Goal: Information Seeking & Learning: Learn about a topic

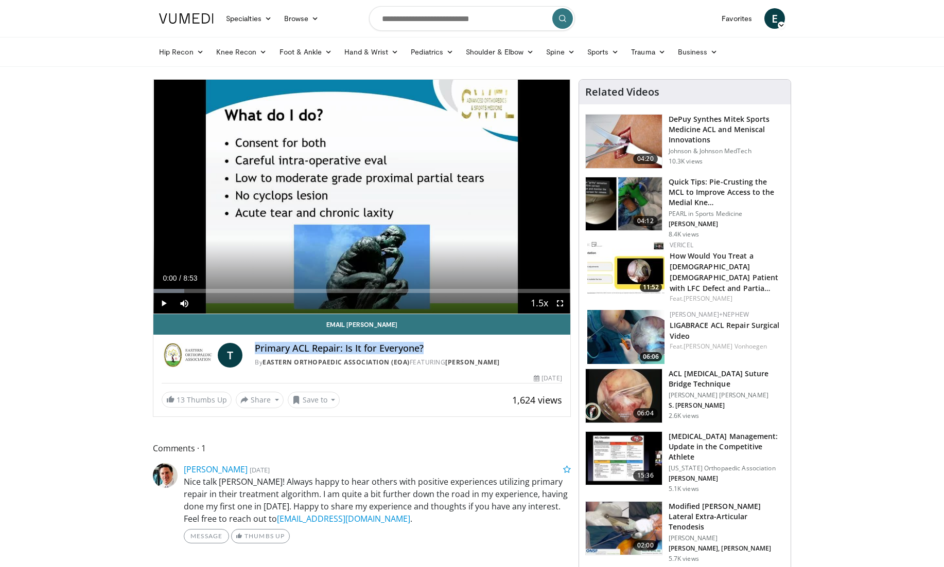
drag, startPoint x: 436, startPoint y: 348, endPoint x: 251, endPoint y: 345, distance: 185.2
click at [251, 345] on div "T Primary ACL Repair: Is It for Everyone? By Eastern Orthopaedic Association (E…" at bounding box center [362, 355] width 400 height 25
copy h4 "Primary ACL Repair: Is It for Everyone?"
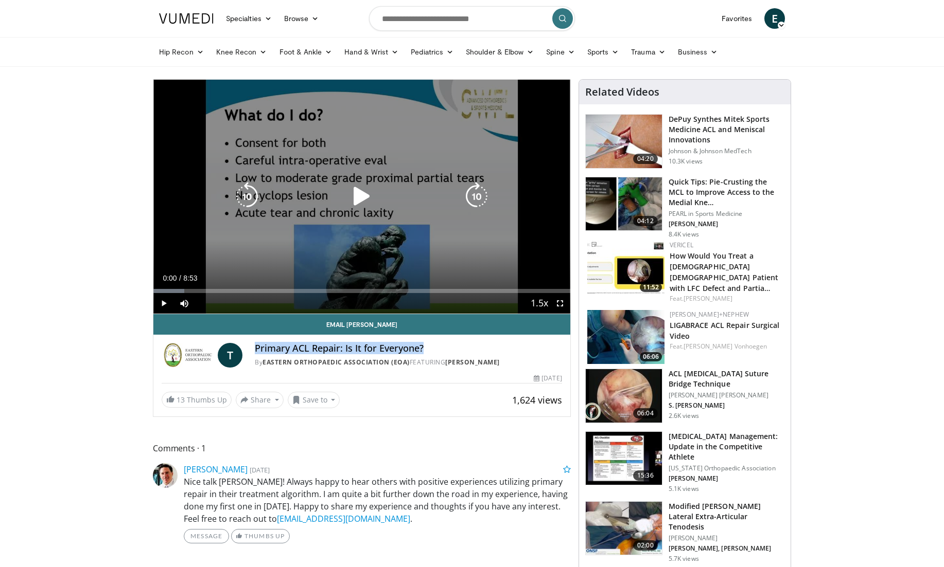
click at [360, 197] on icon "Video Player" at bounding box center [361, 196] width 29 height 29
click at [356, 195] on icon "Video Player" at bounding box center [361, 196] width 29 height 29
click at [352, 192] on icon "Video Player" at bounding box center [361, 196] width 29 height 29
click at [362, 200] on icon "Video Player" at bounding box center [361, 196] width 29 height 29
click at [364, 194] on icon "Video Player" at bounding box center [361, 196] width 29 height 29
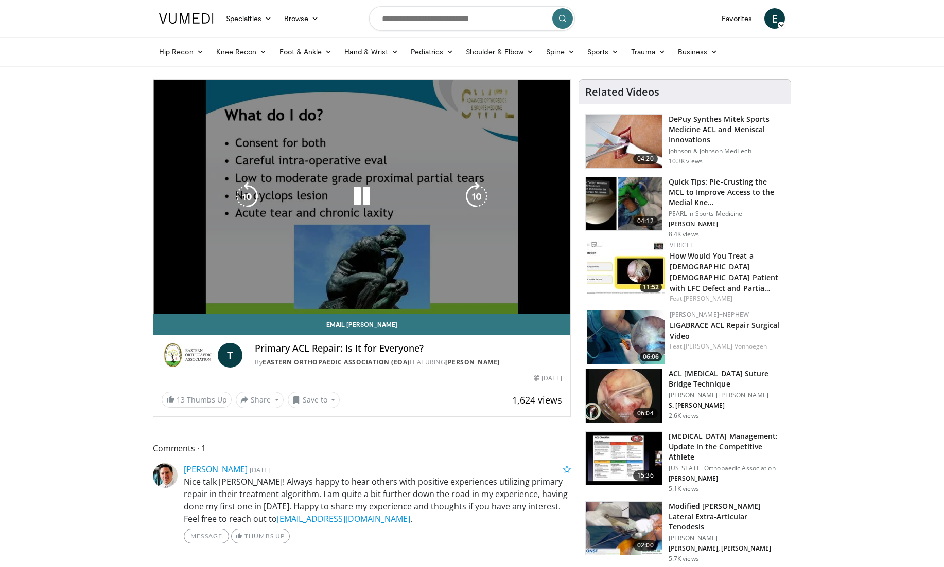
click at [277, 191] on div "Video Player" at bounding box center [362, 196] width 250 height 21
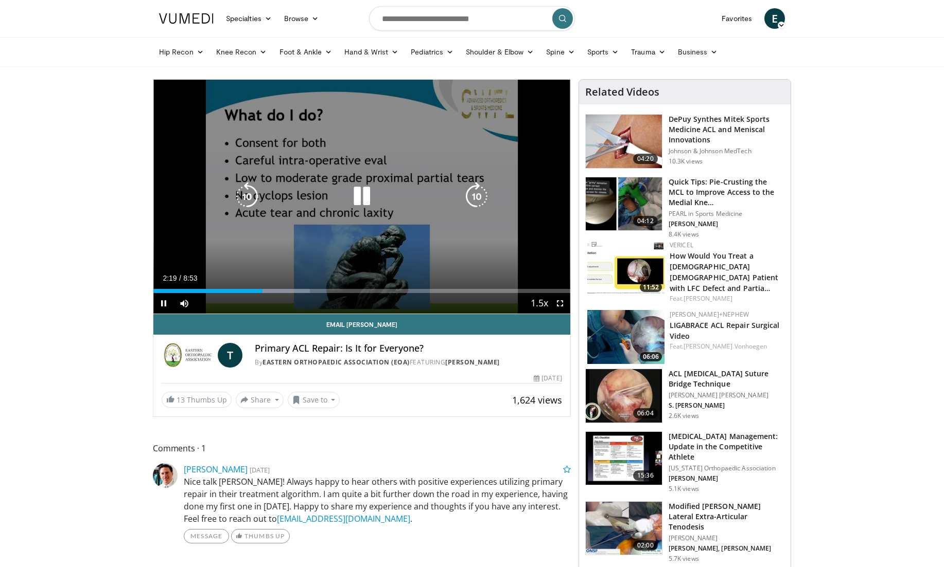
click at [325, 190] on div "Video Player" at bounding box center [362, 196] width 250 height 21
click at [357, 193] on icon "Video Player" at bounding box center [361, 196] width 29 height 29
click at [361, 193] on icon "Video Player" at bounding box center [361, 196] width 29 height 29
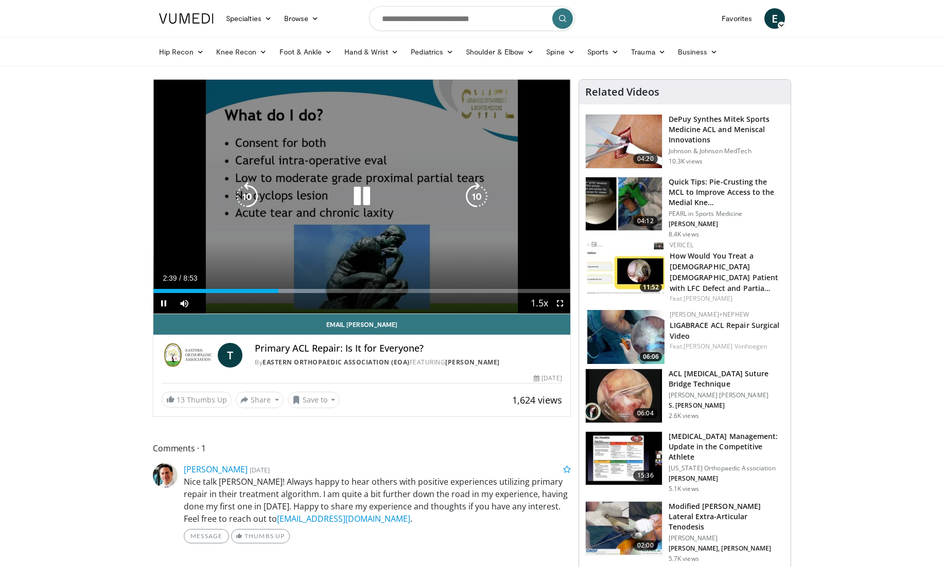
click at [378, 198] on div "Video Player" at bounding box center [362, 196] width 250 height 21
click at [367, 195] on icon "Video Player" at bounding box center [361, 196] width 29 height 29
click at [361, 195] on icon "Video Player" at bounding box center [361, 196] width 29 height 29
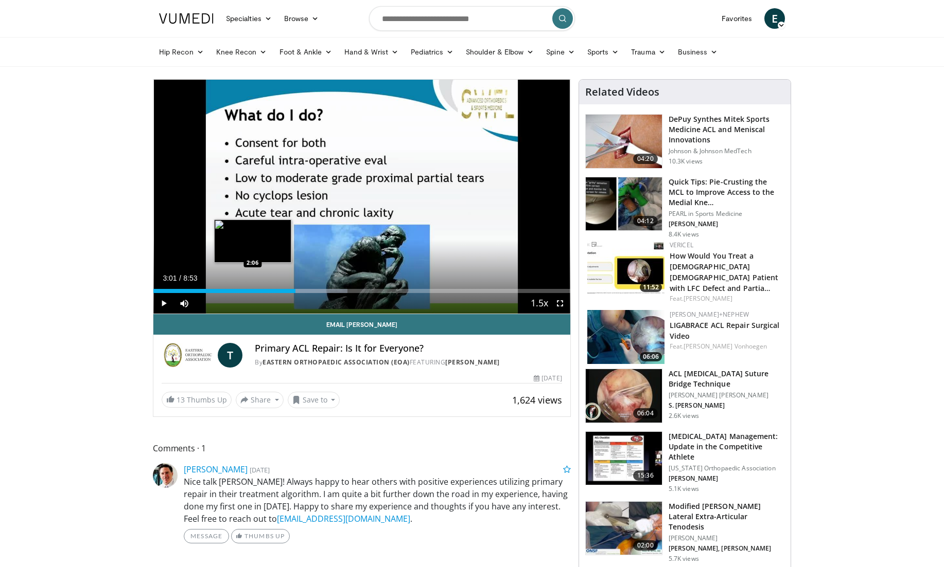
click at [253, 289] on div "Loaded : 46.52% 3:01 2:06" at bounding box center [361, 291] width 417 height 4
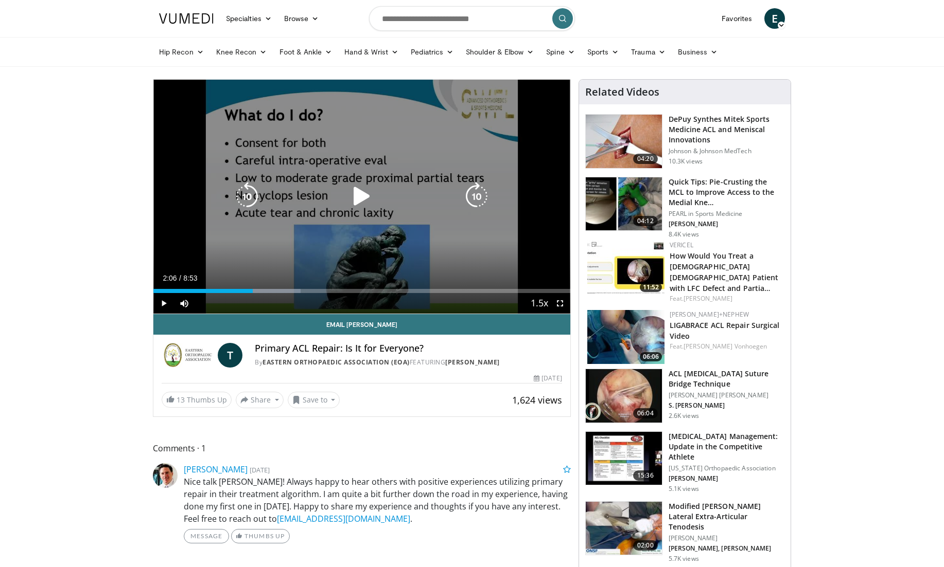
click at [357, 195] on icon "Video Player" at bounding box center [361, 196] width 29 height 29
click at [359, 202] on icon "Video Player" at bounding box center [361, 196] width 29 height 29
click at [246, 199] on icon "Video Player" at bounding box center [247, 196] width 29 height 29
click at [279, 232] on div "10 seconds Tap to unmute" at bounding box center [361, 197] width 417 height 234
click at [359, 197] on icon "Video Player" at bounding box center [361, 196] width 29 height 29
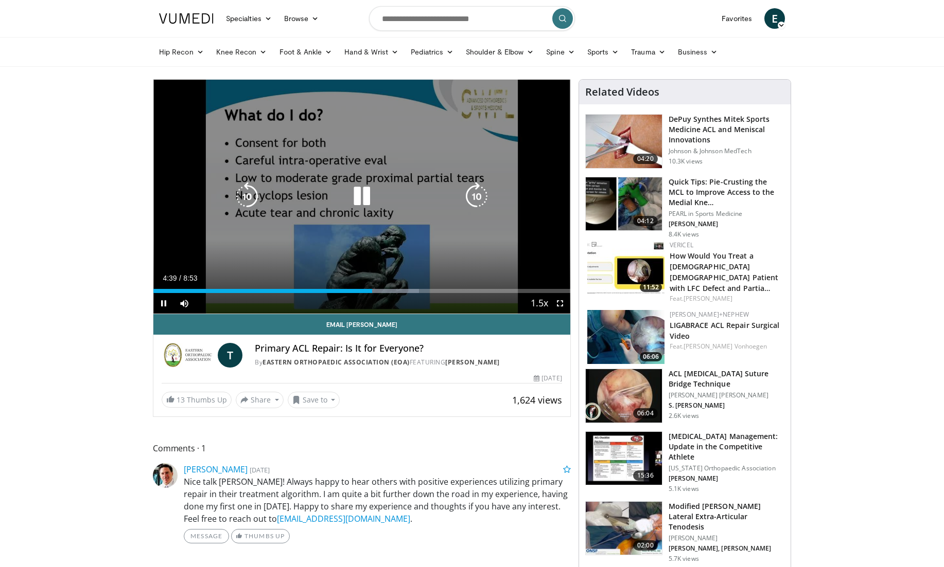
click at [359, 195] on icon "Video Player" at bounding box center [361, 196] width 29 height 29
click at [248, 197] on icon "Video Player" at bounding box center [247, 196] width 29 height 29
click at [252, 197] on icon "Video Player" at bounding box center [247, 196] width 29 height 29
click at [253, 197] on icon "Video Player" at bounding box center [247, 196] width 29 height 29
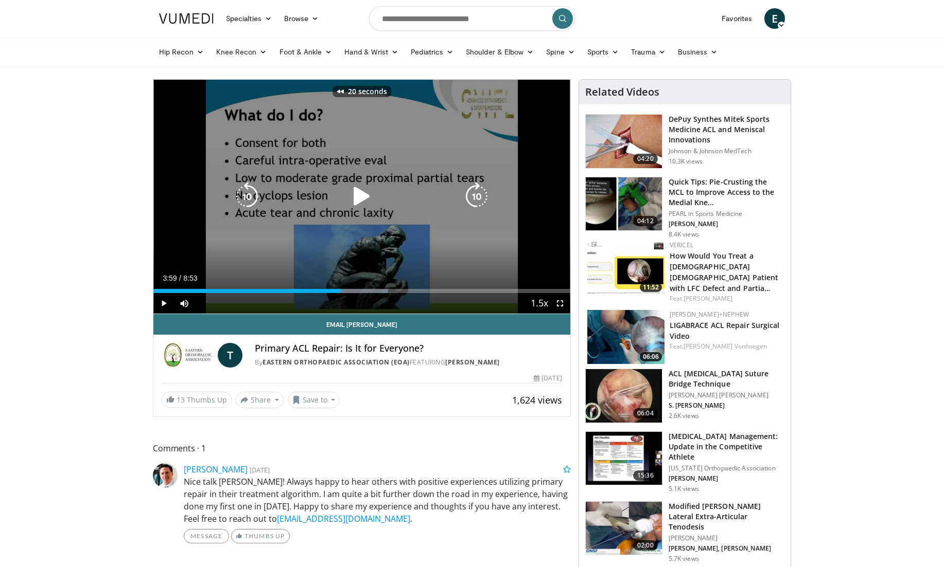
click at [252, 196] on icon "Video Player" at bounding box center [247, 196] width 29 height 29
click at [359, 199] on icon "Video Player" at bounding box center [361, 196] width 29 height 29
click at [353, 197] on icon "Video Player" at bounding box center [361, 196] width 29 height 29
click at [246, 197] on icon "Video Player" at bounding box center [247, 196] width 29 height 29
click at [353, 191] on icon "Video Player" at bounding box center [361, 196] width 29 height 29
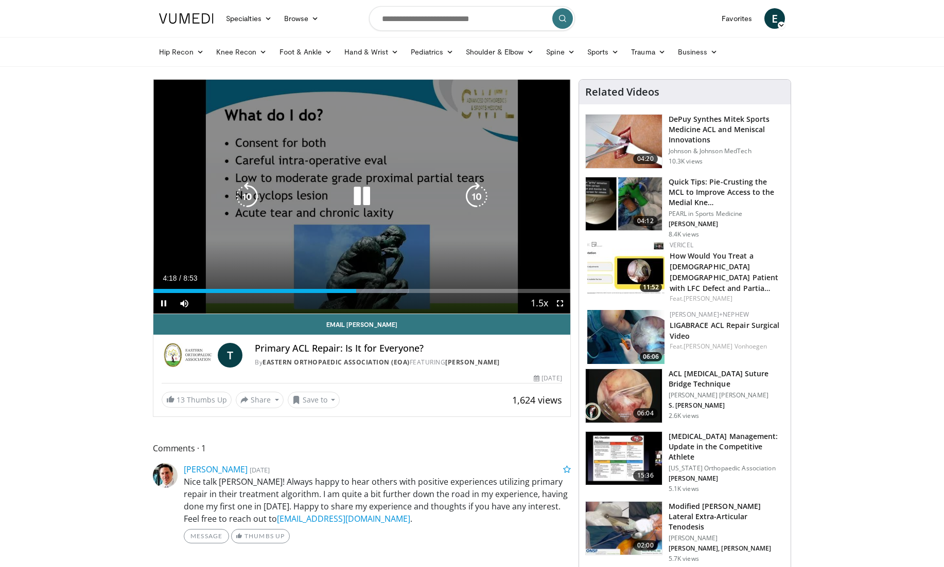
click at [358, 196] on icon "Video Player" at bounding box center [361, 196] width 29 height 29
click at [378, 195] on div "Video Player" at bounding box center [362, 196] width 250 height 21
click at [359, 202] on icon "Video Player" at bounding box center [361, 196] width 29 height 29
click at [359, 199] on icon "Video Player" at bounding box center [361, 196] width 29 height 29
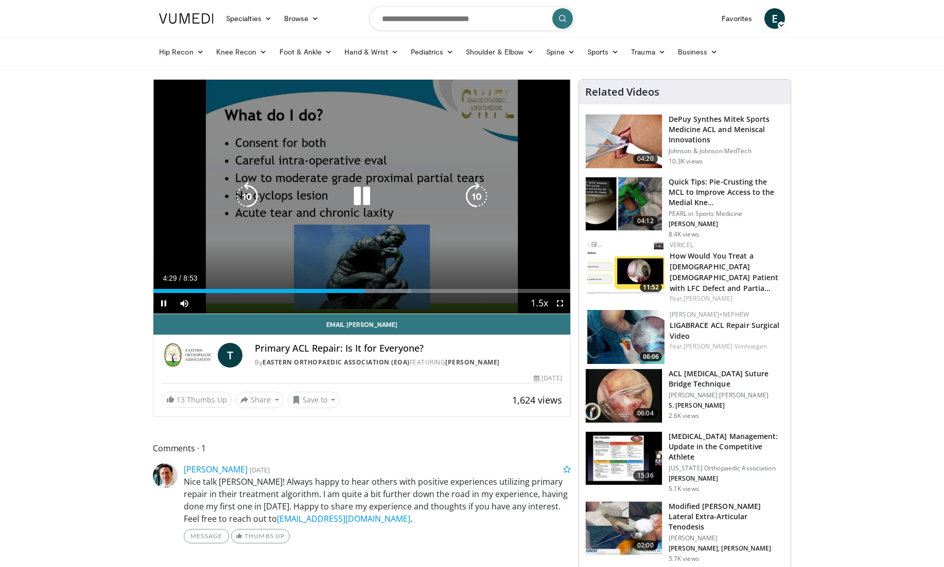
click at [359, 199] on icon "Video Player" at bounding box center [361, 196] width 29 height 29
click at [355, 198] on icon "Video Player" at bounding box center [361, 196] width 29 height 29
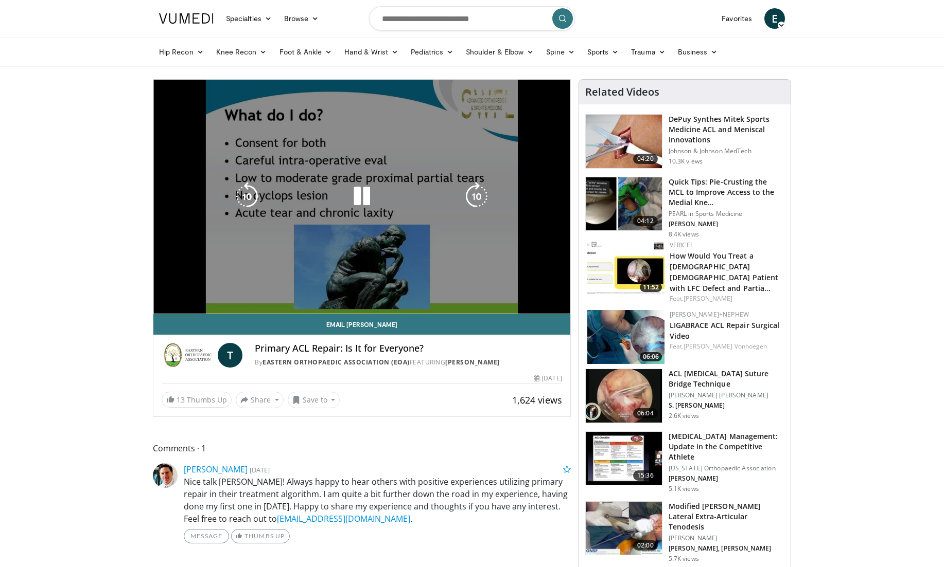
click at [354, 196] on icon "Video Player" at bounding box center [361, 196] width 29 height 29
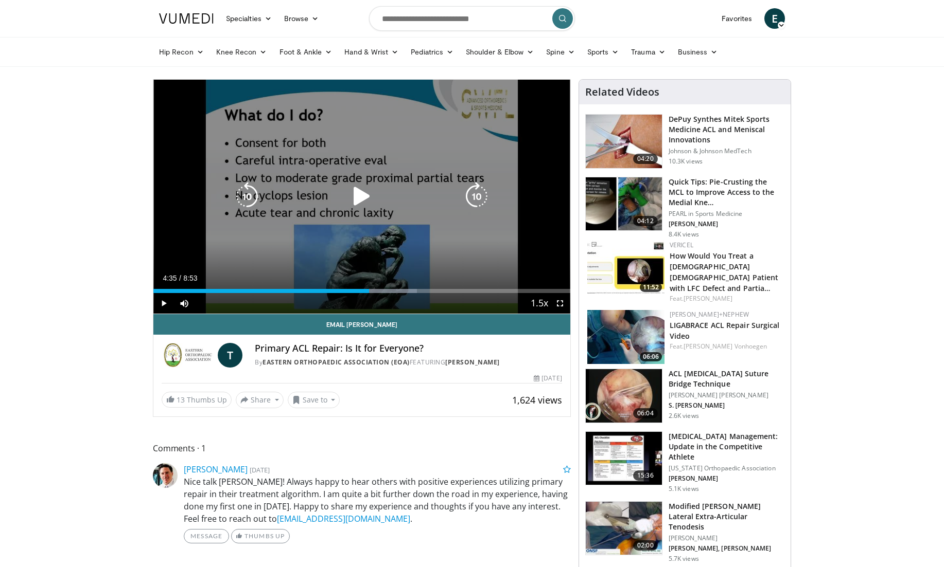
click at [383, 199] on div "Video Player" at bounding box center [362, 196] width 250 height 21
click at [361, 197] on icon "Video Player" at bounding box center [361, 196] width 29 height 29
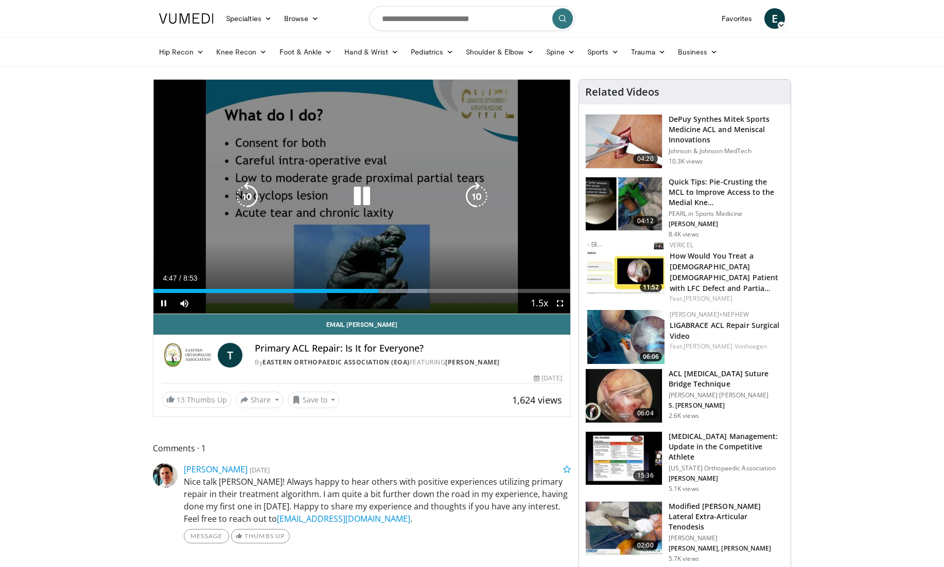
click at [357, 209] on icon "Video Player" at bounding box center [361, 196] width 29 height 29
click at [358, 195] on icon "Video Player" at bounding box center [361, 196] width 29 height 29
click at [354, 187] on icon "Video Player" at bounding box center [361, 196] width 29 height 29
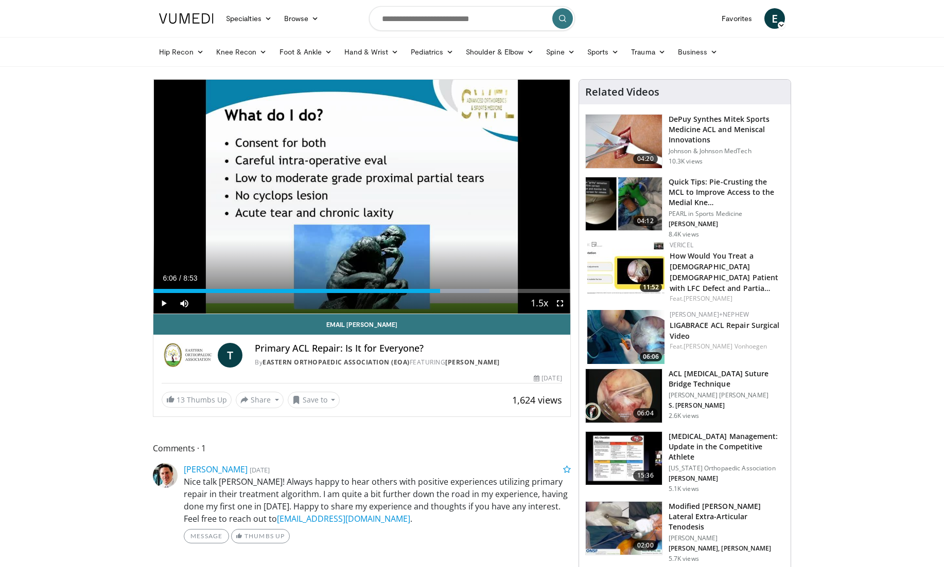
click at [360, 195] on div "10 seconds Tap to unmute" at bounding box center [361, 197] width 417 height 234
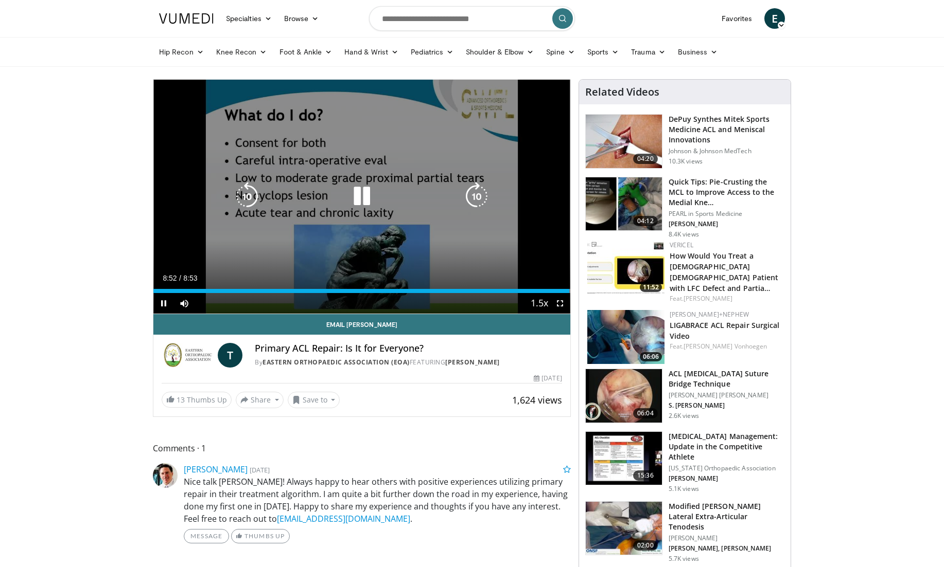
click at [366, 199] on icon "Video Player" at bounding box center [361, 196] width 29 height 29
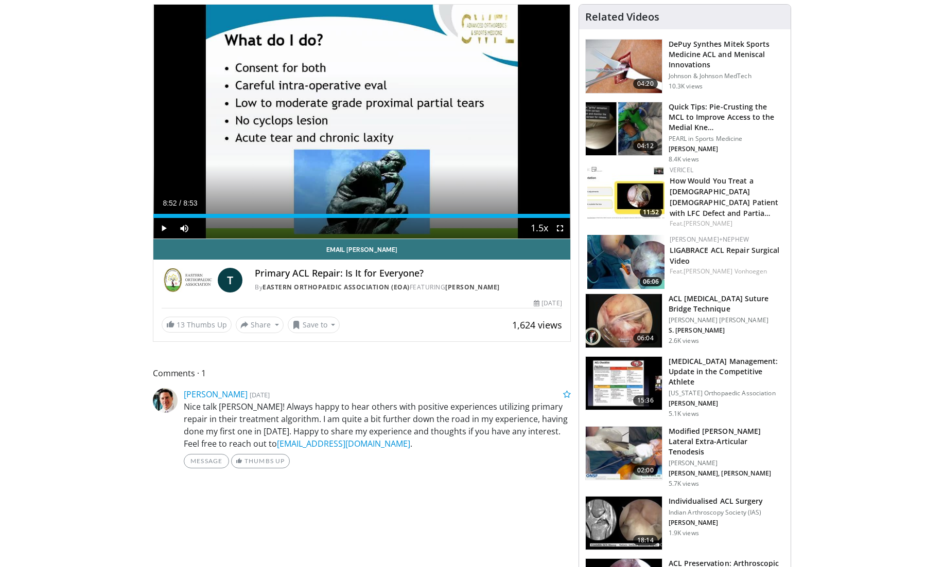
scroll to position [51, 0]
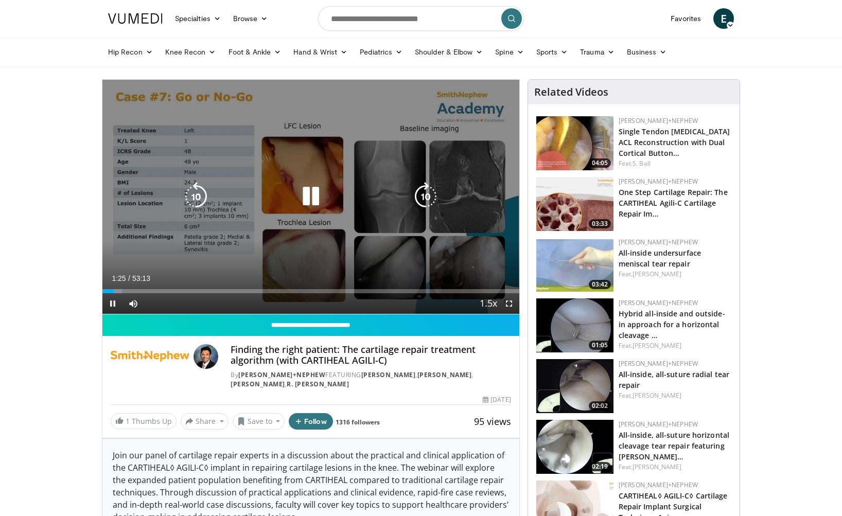
click at [312, 194] on icon "Video Player" at bounding box center [310, 196] width 29 height 29
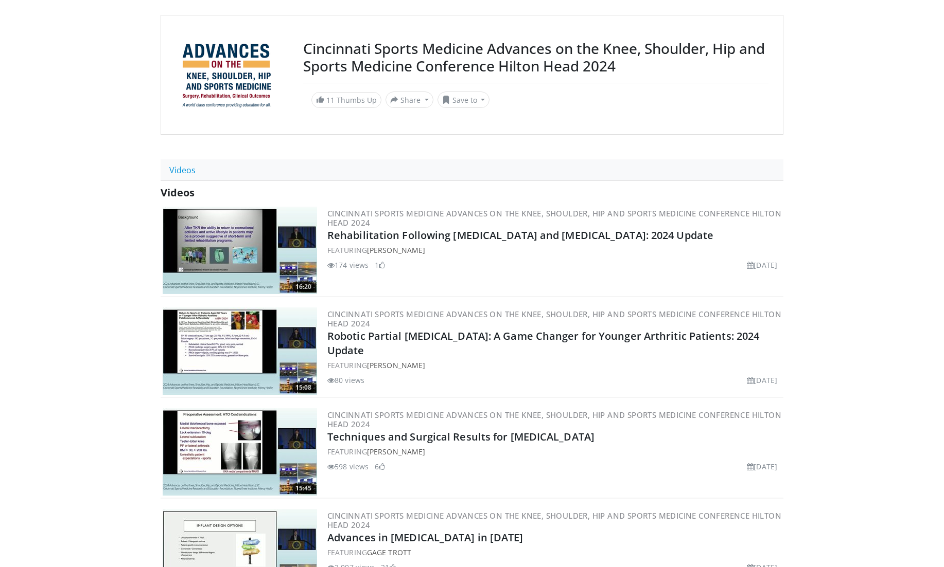
scroll to position [257, 0]
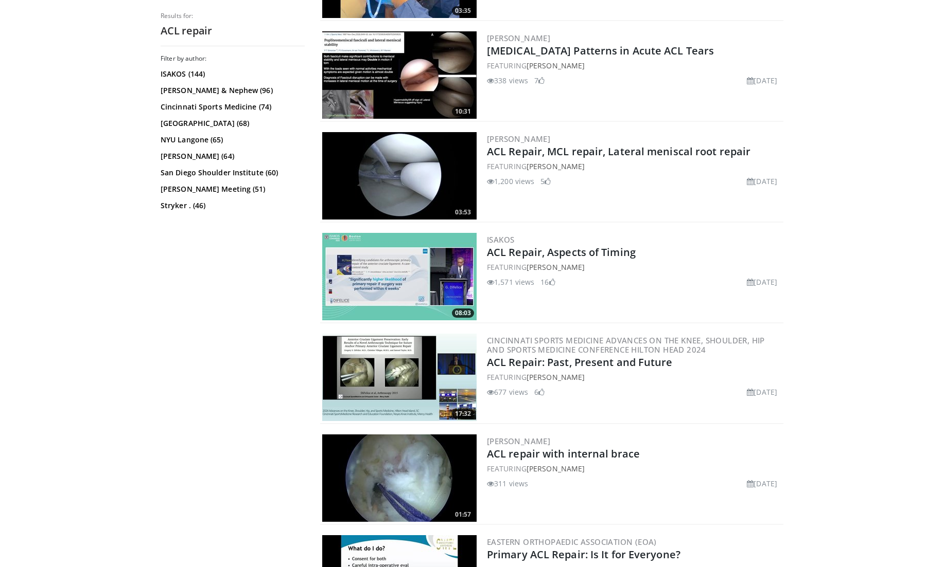
scroll to position [823, 0]
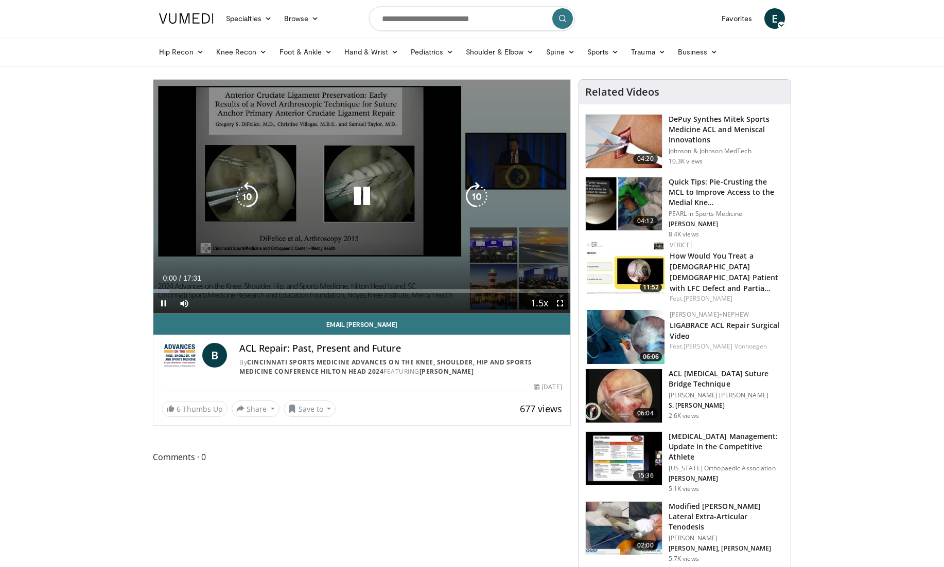
click at [364, 195] on icon "Video Player" at bounding box center [361, 196] width 29 height 29
click at [363, 198] on icon "Video Player" at bounding box center [361, 196] width 29 height 29
click at [360, 194] on icon "Video Player" at bounding box center [361, 196] width 29 height 29
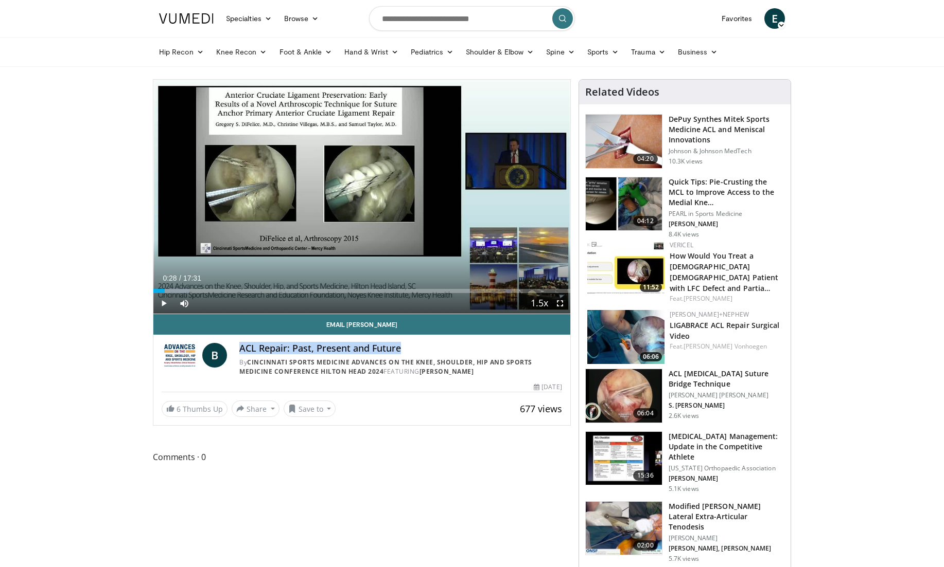
drag, startPoint x: 400, startPoint y: 348, endPoint x: 237, endPoint y: 348, distance: 163.1
click at [237, 348] on div "B ACL Repair: Past, Present and Future By Cincinnati Sports Medicine Advances o…" at bounding box center [362, 360] width 400 height 34
copy h4 "ACL Repair: Past, Present and Future"
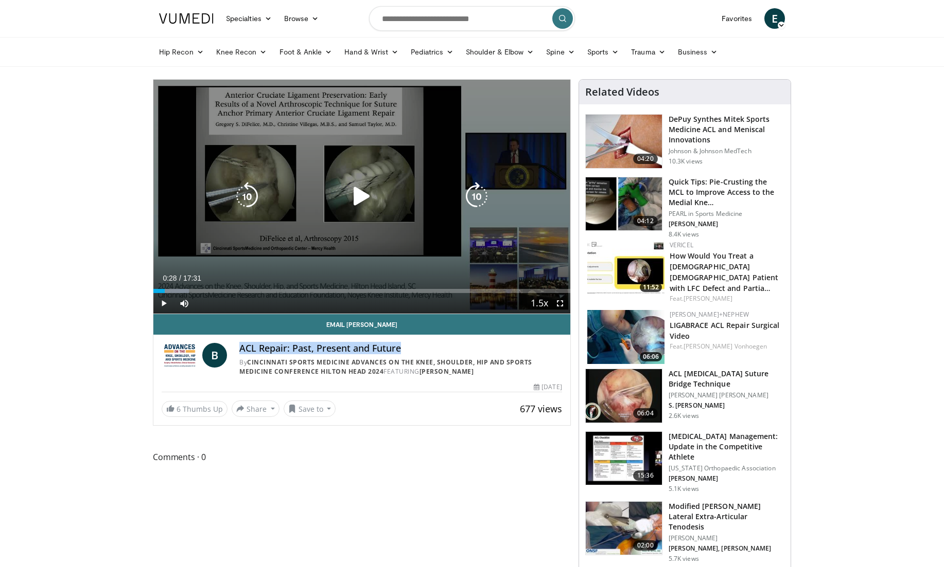
click at [359, 201] on icon "Video Player" at bounding box center [361, 196] width 29 height 29
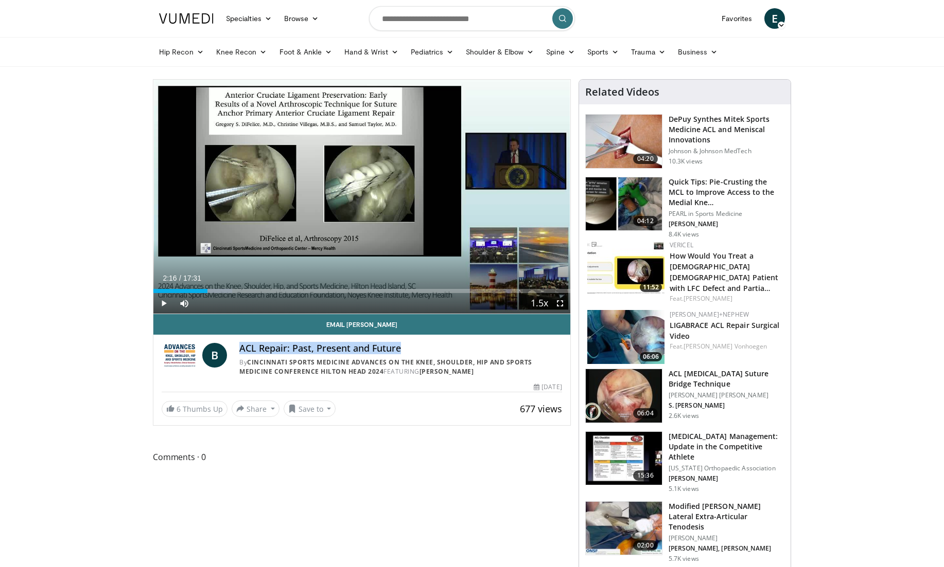
click at [783, 25] on icon at bounding box center [780, 25] width 7 height 7
click at [703, 103] on link "Settings" at bounding box center [722, 101] width 122 height 16
click at [780, 24] on icon at bounding box center [780, 25] width 7 height 7
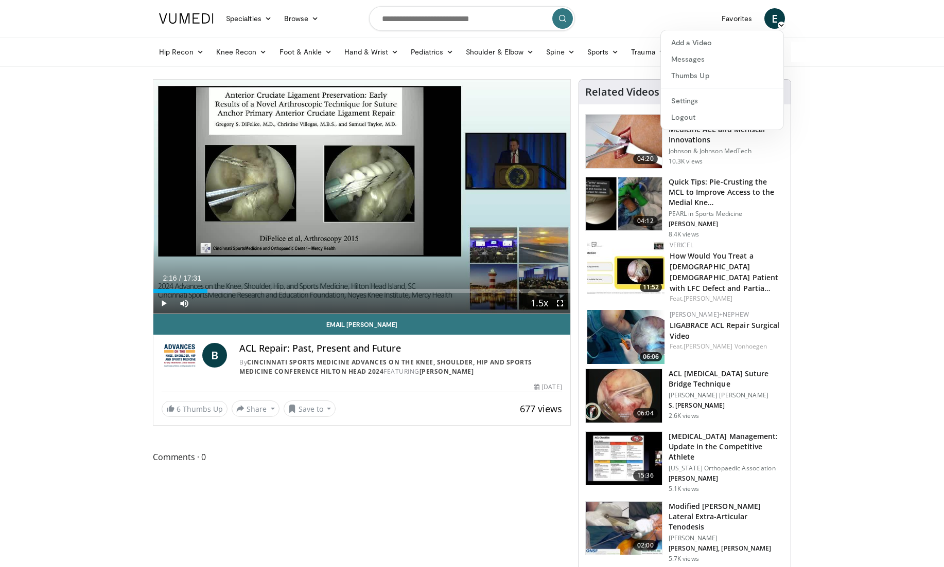
click at [704, 50] on link "Business" at bounding box center [697, 52] width 52 height 21
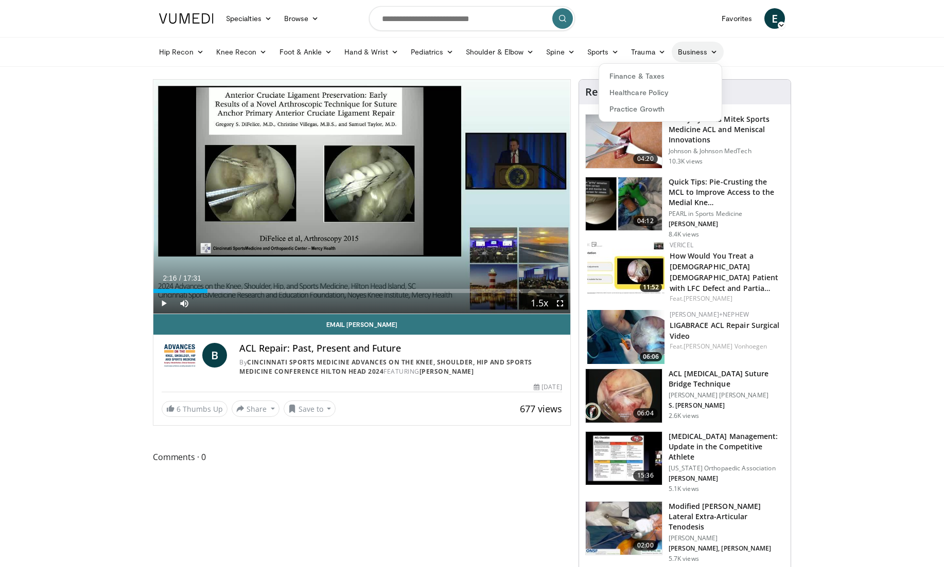
click at [704, 50] on link "Business" at bounding box center [697, 52] width 52 height 21
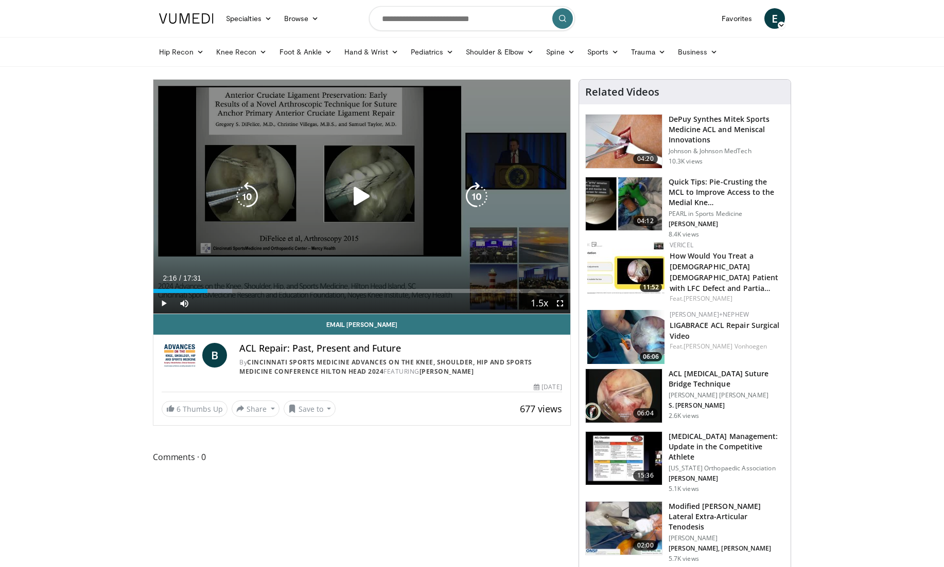
click at [361, 197] on icon "Video Player" at bounding box center [361, 196] width 29 height 29
click at [352, 198] on icon "Video Player" at bounding box center [361, 196] width 29 height 29
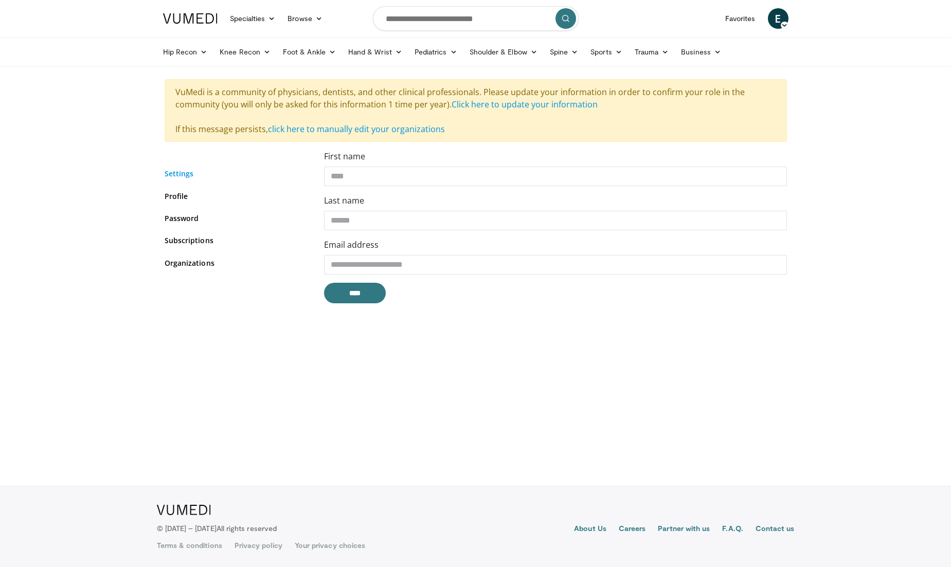
click at [183, 179] on link "Settings" at bounding box center [237, 173] width 144 height 11
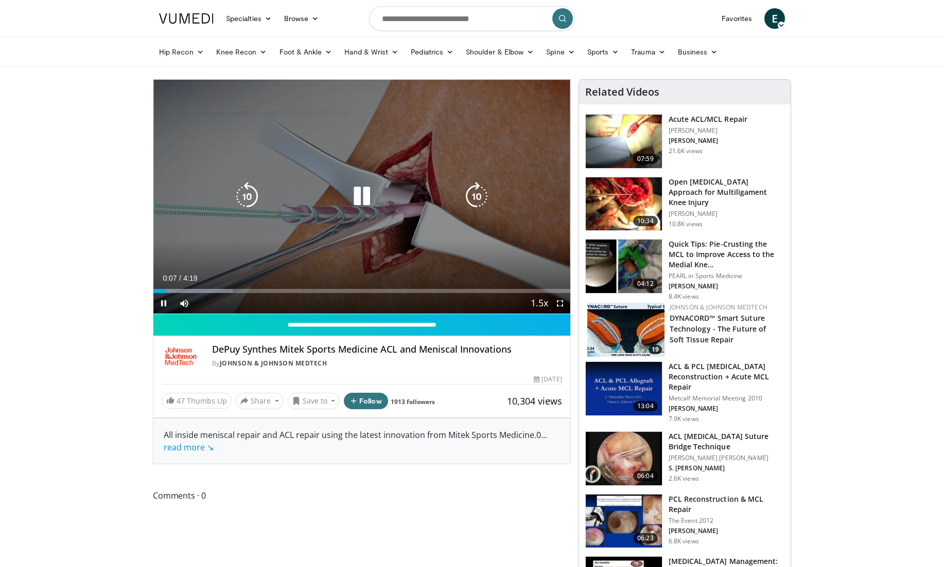
click at [248, 193] on icon "Video Player" at bounding box center [247, 196] width 29 height 29
click at [247, 193] on icon "Video Player" at bounding box center [247, 196] width 29 height 29
click at [246, 199] on icon "Video Player" at bounding box center [247, 196] width 29 height 29
click at [247, 199] on icon "Video Player" at bounding box center [247, 196] width 29 height 29
